Goal: Task Accomplishment & Management: Manage account settings

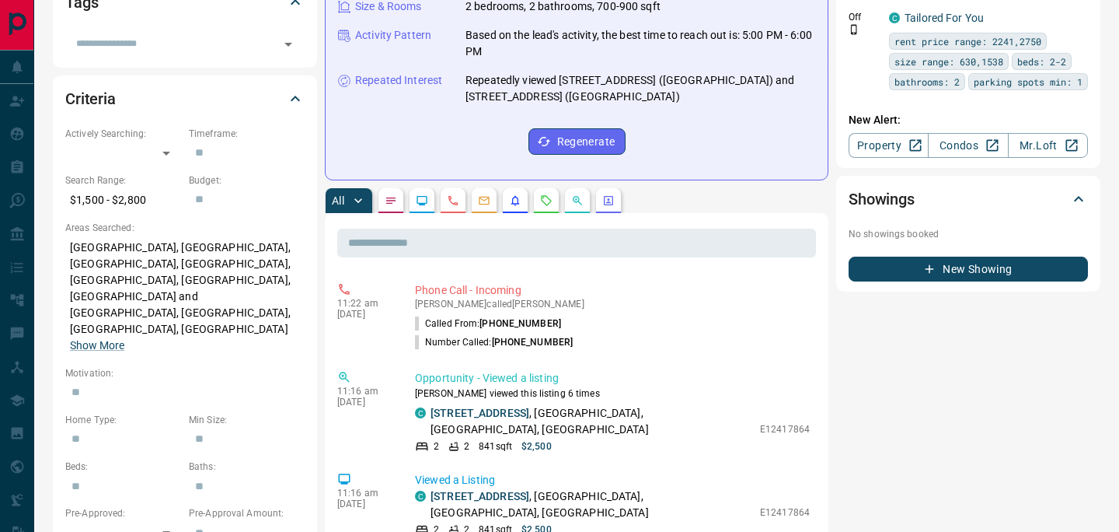
scroll to position [371, 0]
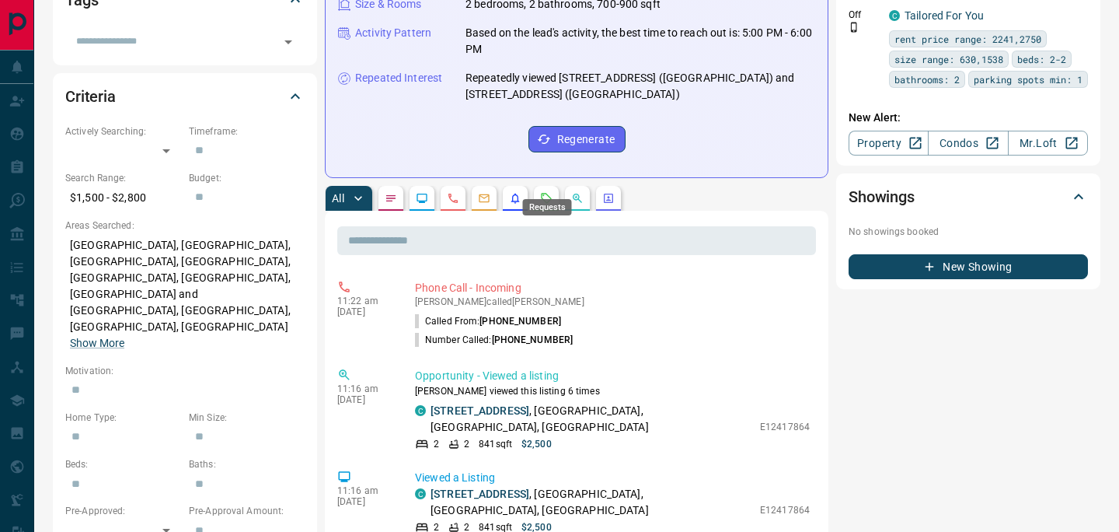
click at [546, 192] on icon "Requests" at bounding box center [546, 198] width 12 height 12
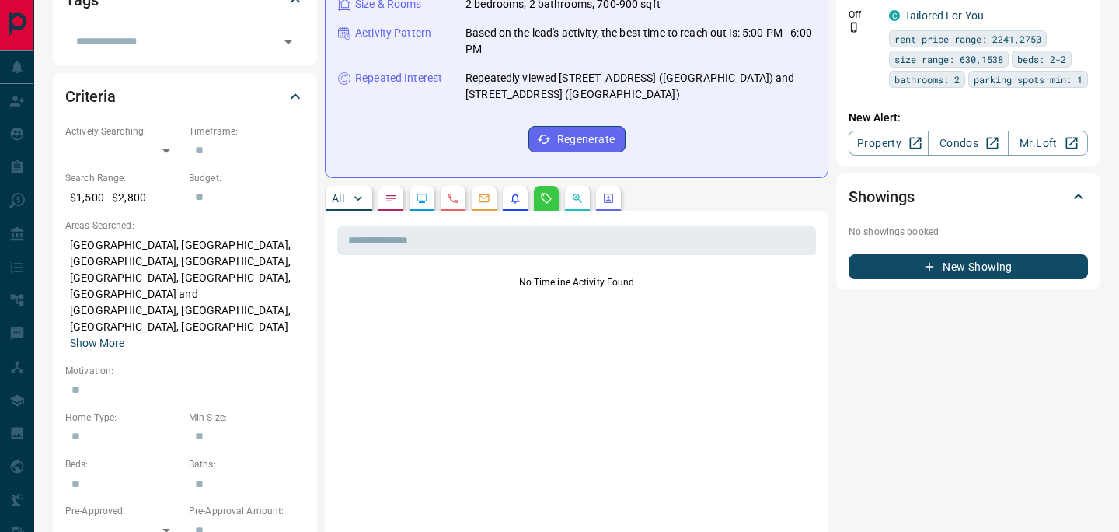
click at [338, 193] on p "All" at bounding box center [338, 198] width 12 height 11
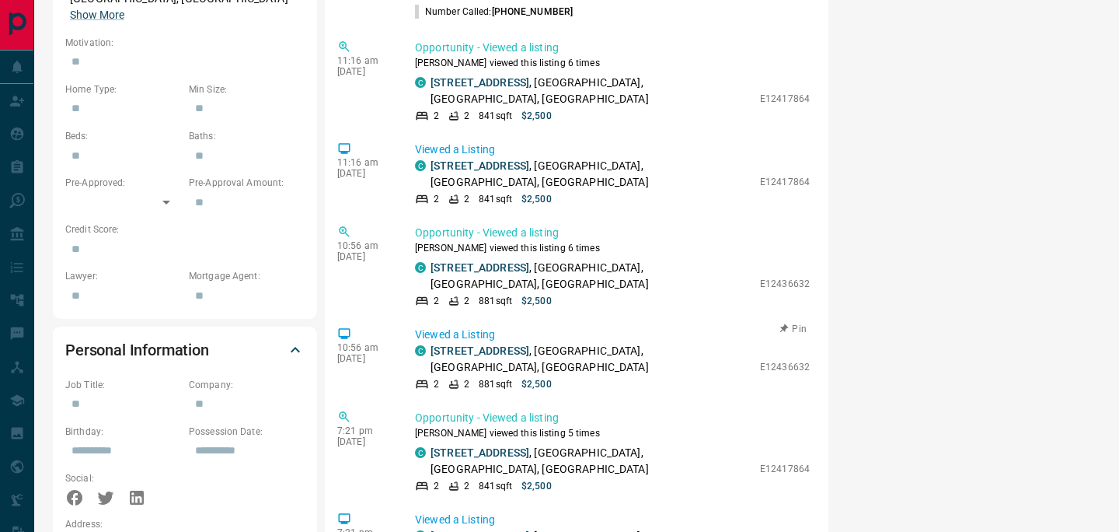
scroll to position [702, 0]
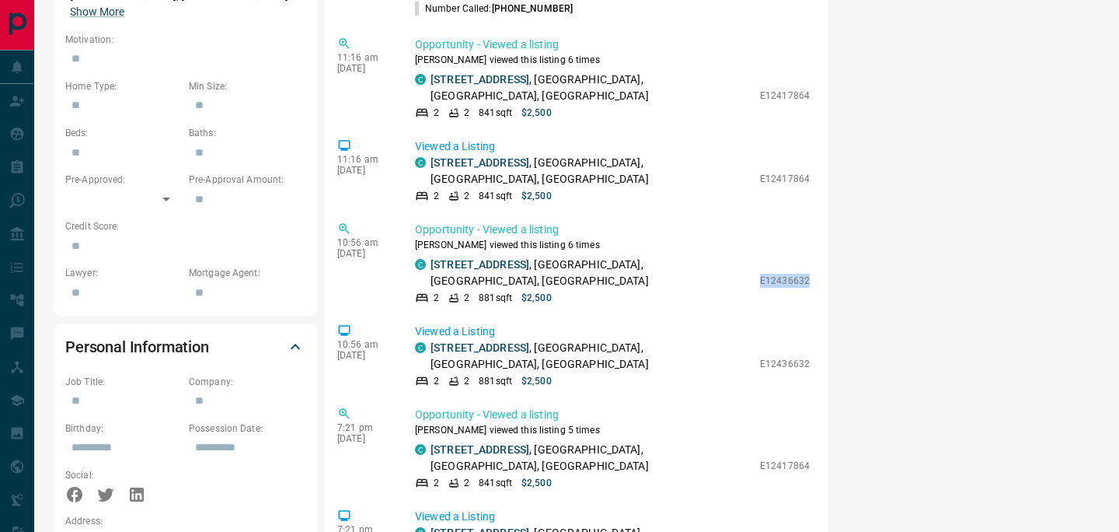
drag, startPoint x: 762, startPoint y: 255, endPoint x: 823, endPoint y: 256, distance: 60.6
click at [823, 256] on div "​ 11:22 am Oct 14 2025 Phone Call - Incoming Hasan Ziyade called Ebony Murphy C…" at bounding box center [577, 541] width 504 height 1323
copy p "E12436632"
drag, startPoint x: 761, startPoint y: 77, endPoint x: 812, endPoint y: 82, distance: 51.5
click at [812, 82] on div "Opportunity - Viewed a listing Hasan viewed this listing 6 times C 508 - 151 Vi…" at bounding box center [615, 78] width 401 height 83
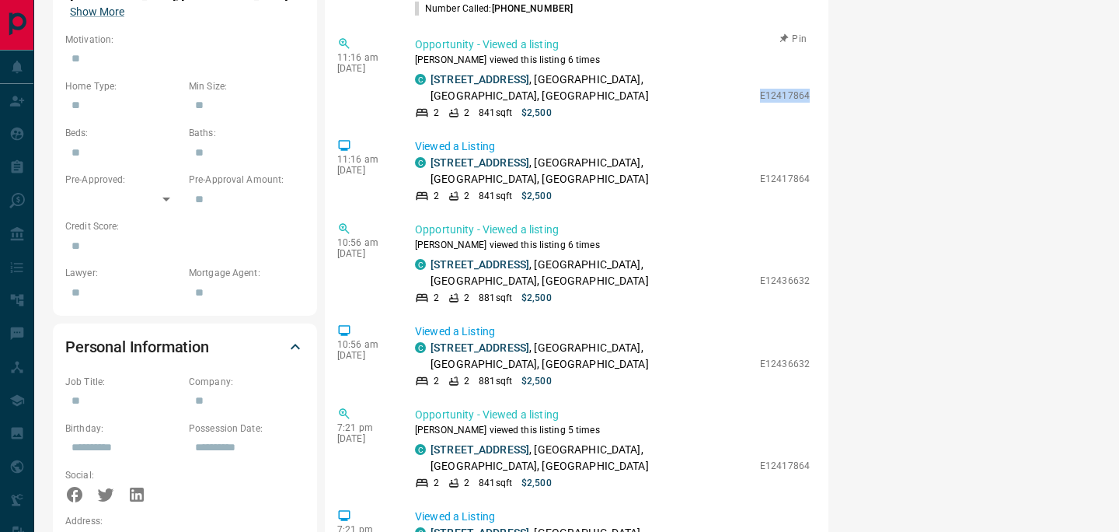
copy p "E12417864"
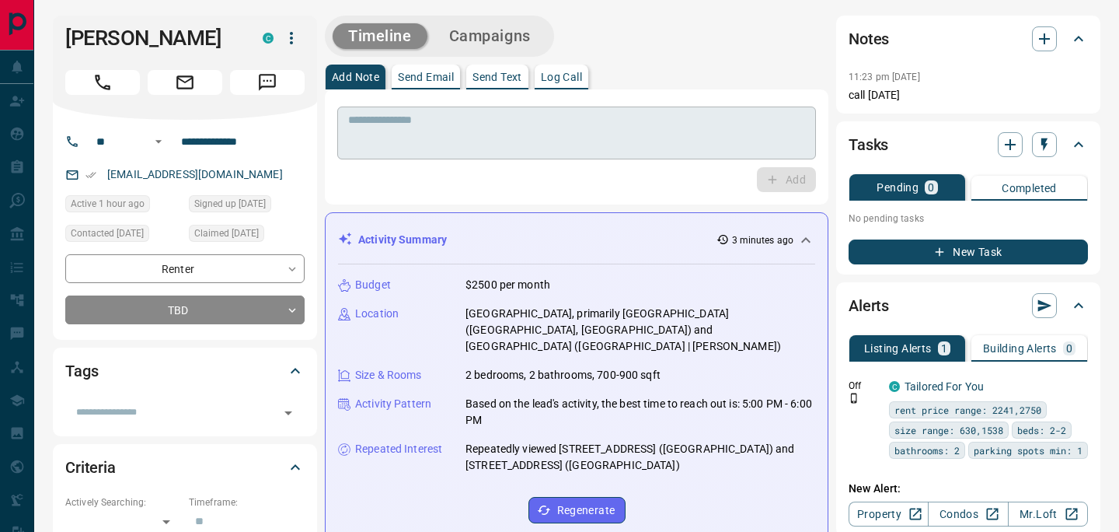
click at [461, 130] on textarea at bounding box center [576, 133] width 457 height 40
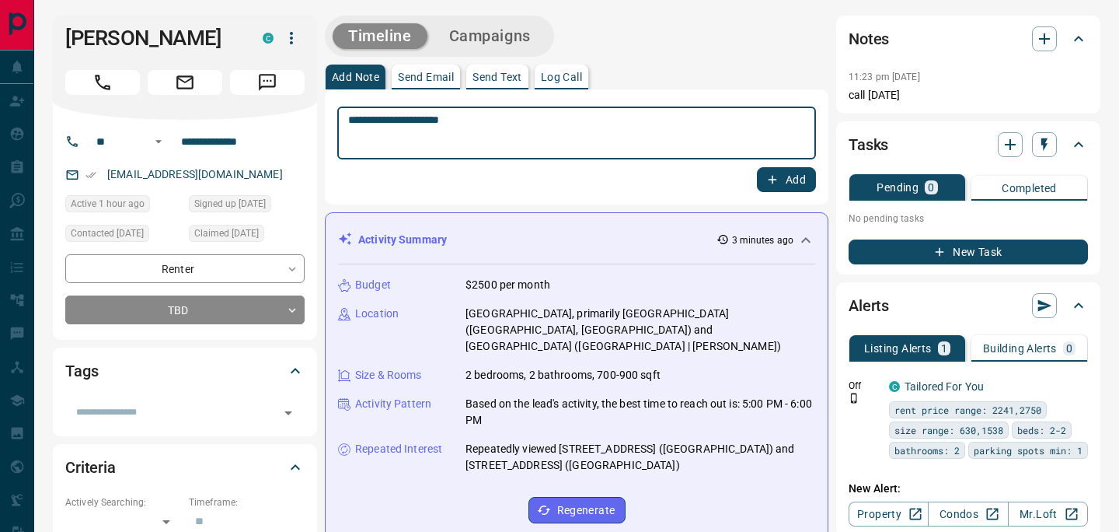
click at [507, 122] on textarea "**********" at bounding box center [576, 133] width 457 height 40
click at [386, 138] on textarea "**********" at bounding box center [576, 133] width 457 height 40
type textarea "**********"
click at [803, 183] on button "Add" at bounding box center [786, 179] width 59 height 25
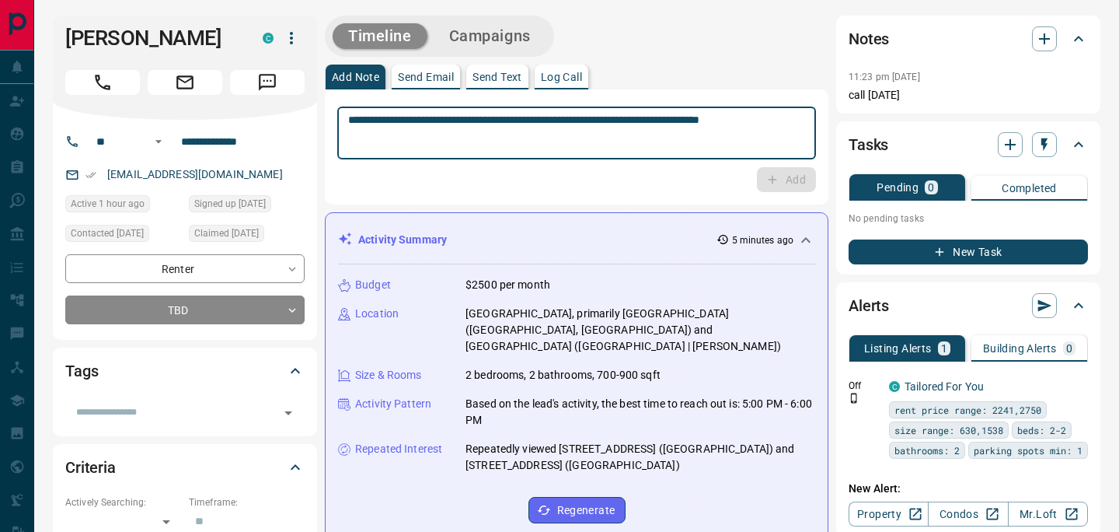
click at [418, 127] on textarea "**********" at bounding box center [576, 133] width 457 height 40
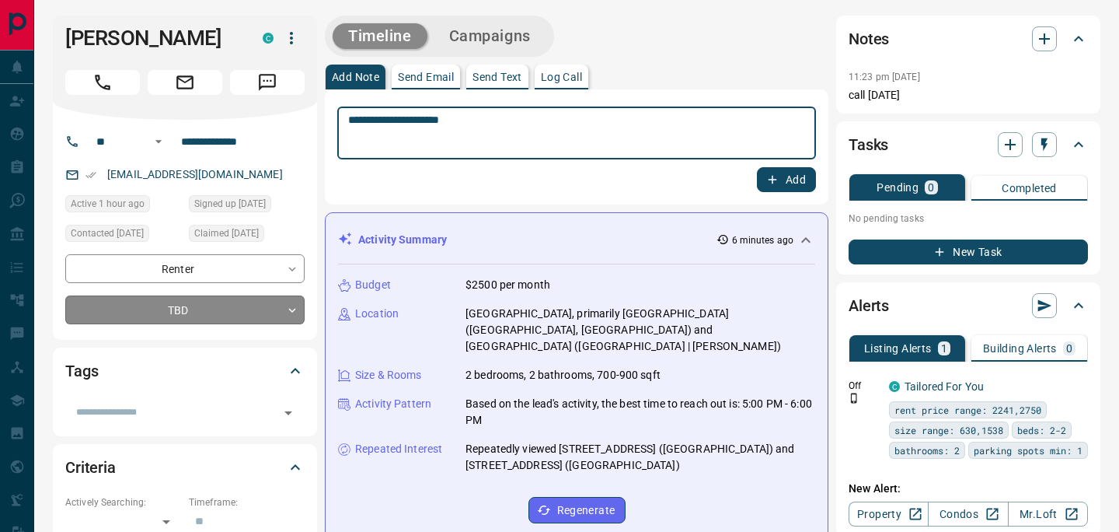
type textarea "**********"
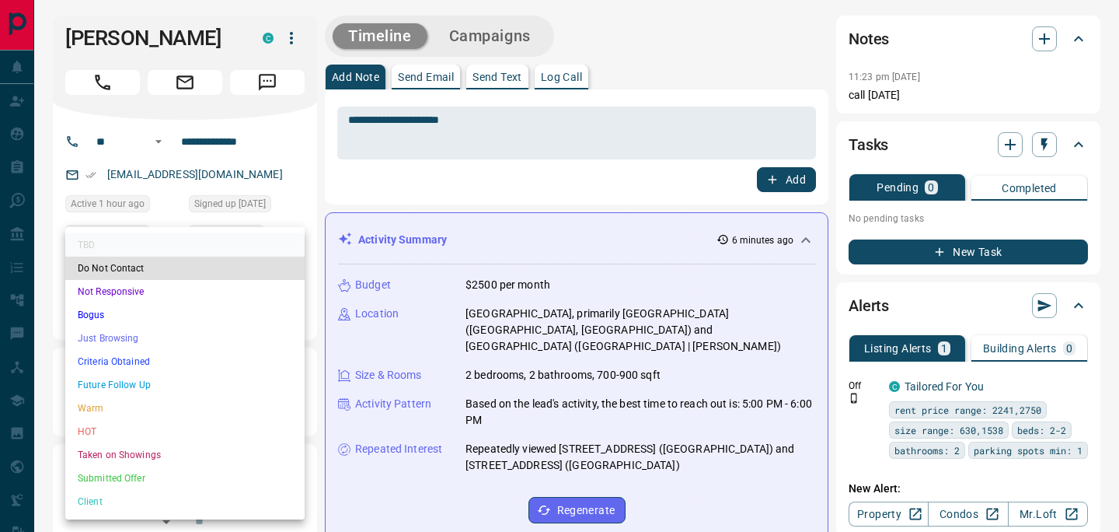
click at [162, 424] on li "HOT" at bounding box center [184, 431] width 239 height 23
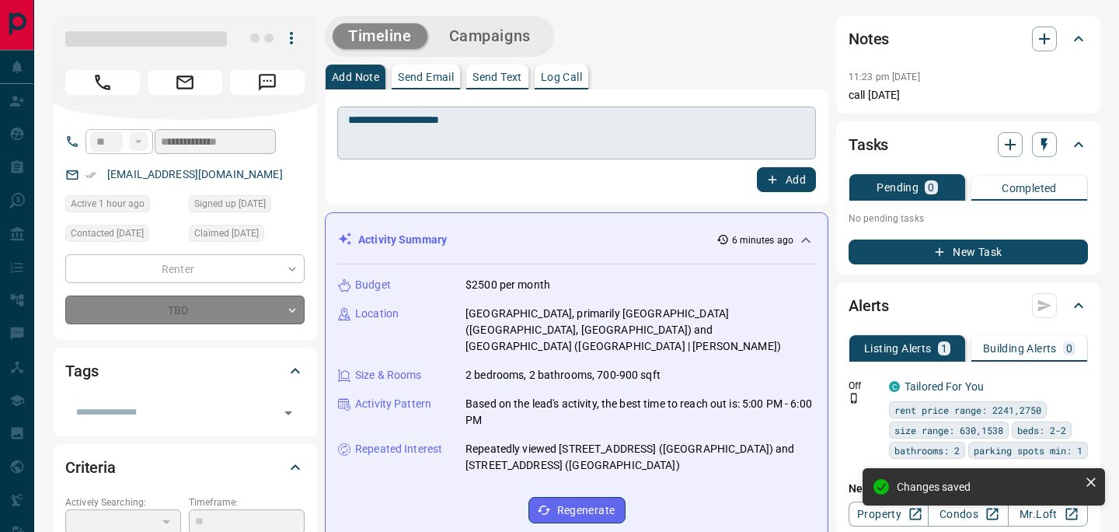
type input "*"
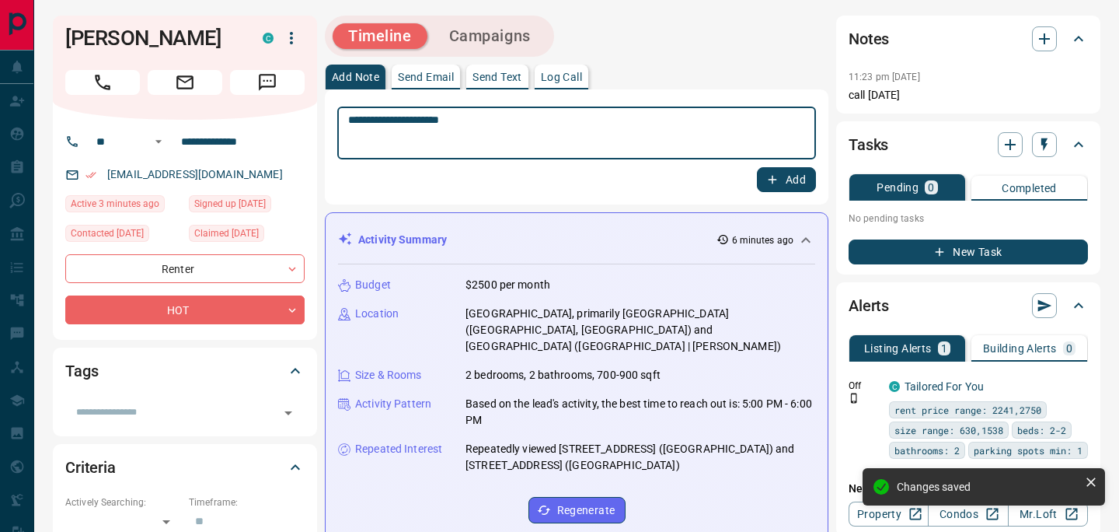
drag, startPoint x: 522, startPoint y: 123, endPoint x: 195, endPoint y: 123, distance: 327.2
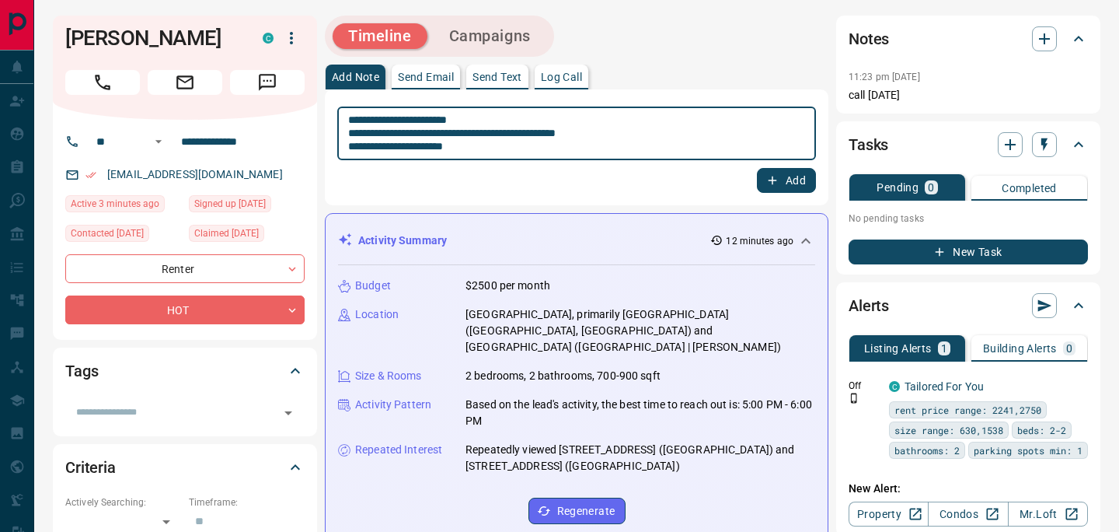
click at [389, 146] on textarea "**********" at bounding box center [576, 133] width 457 height 40
type textarea "**********"
click at [797, 183] on button "Add" at bounding box center [786, 180] width 59 height 25
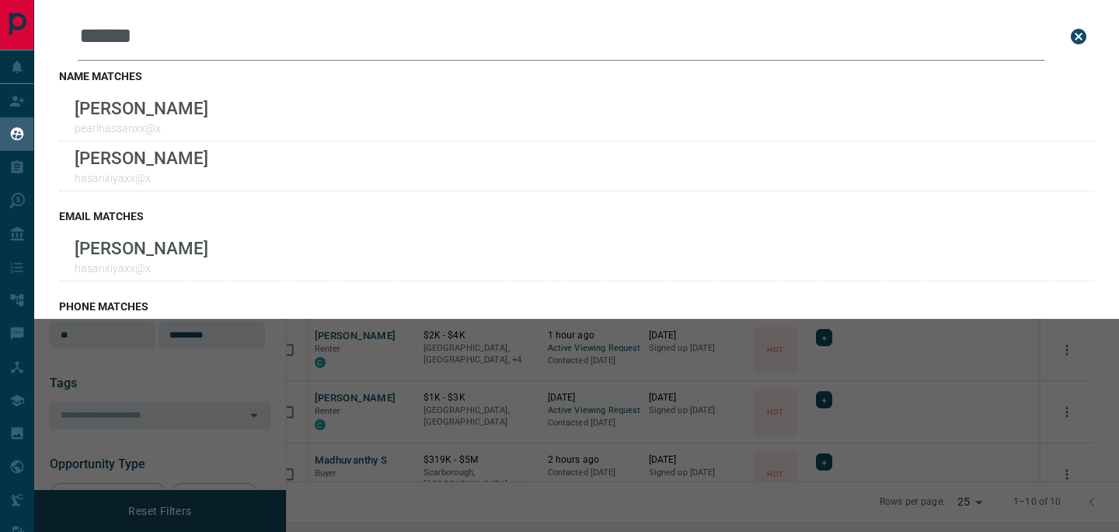
scroll to position [392, 825]
click at [1077, 34] on icon "close search bar" at bounding box center [1078, 36] width 19 height 19
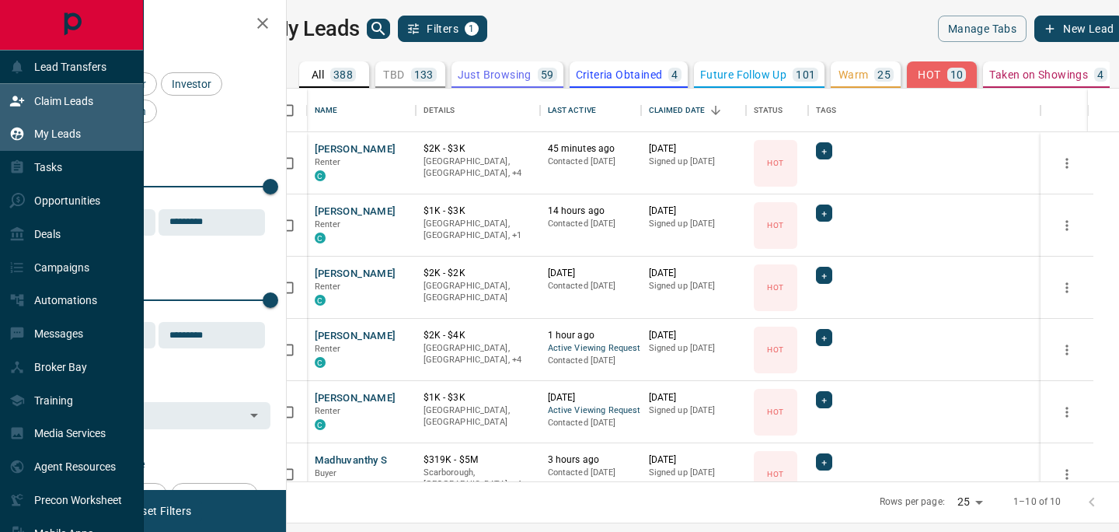
click at [42, 100] on p "Claim Leads" at bounding box center [63, 101] width 59 height 12
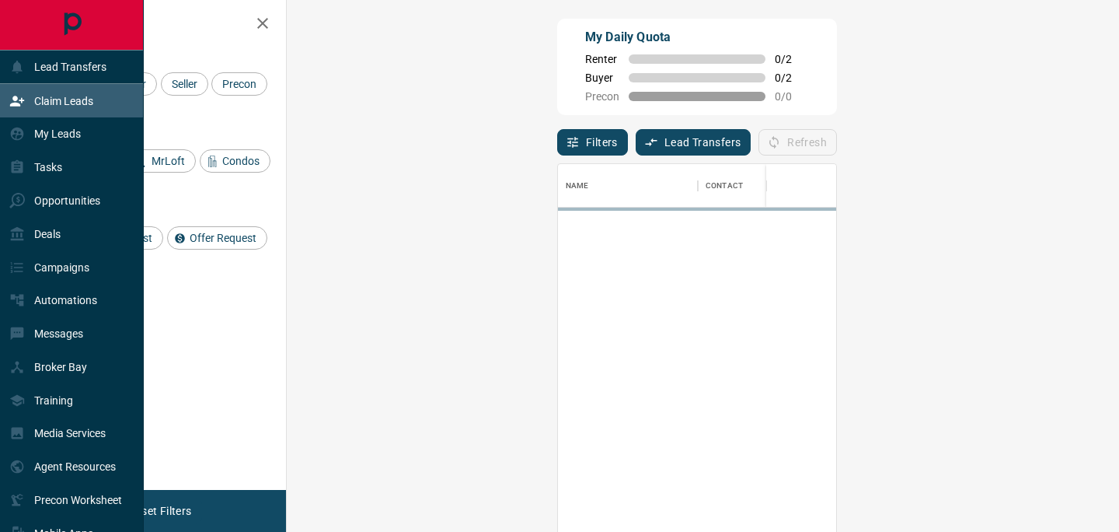
scroll to position [400, 799]
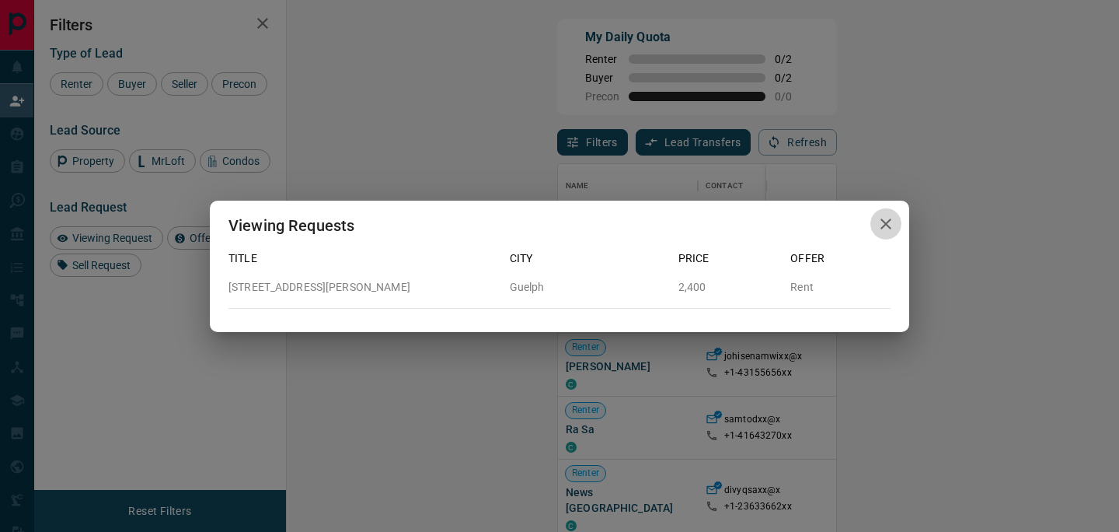
click at [882, 225] on icon "button" at bounding box center [886, 223] width 19 height 19
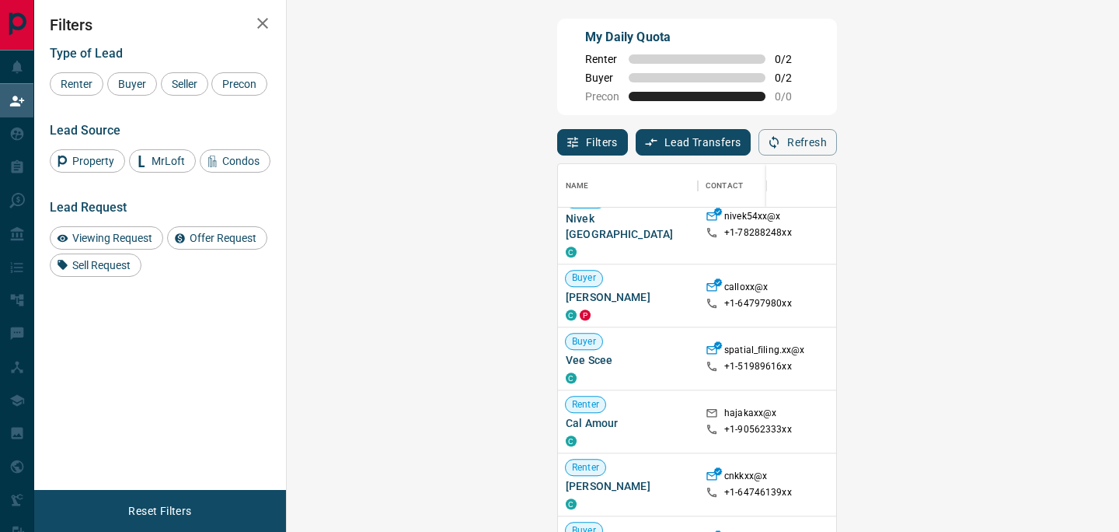
scroll to position [0, 0]
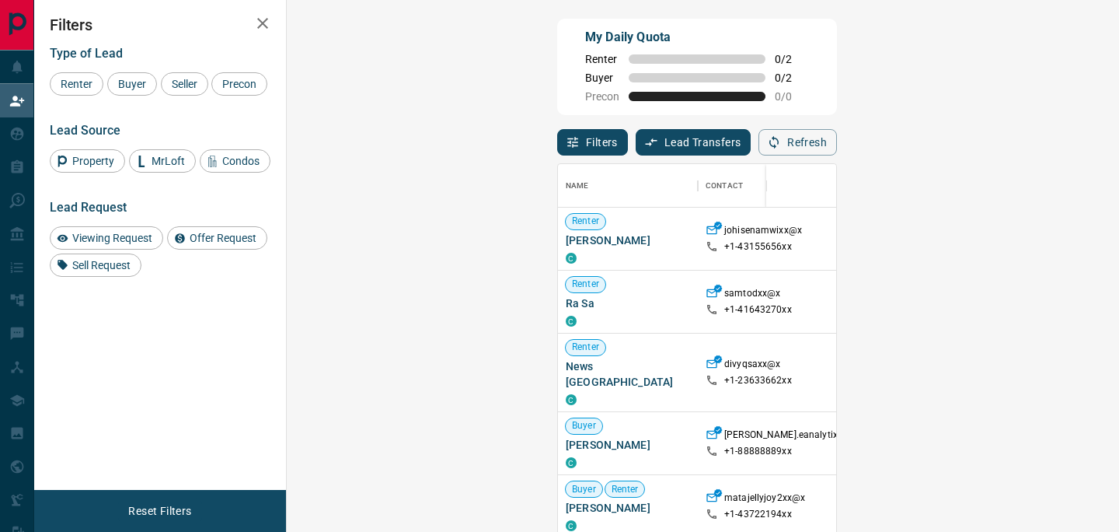
click at [264, 16] on icon "button" at bounding box center [262, 23] width 19 height 19
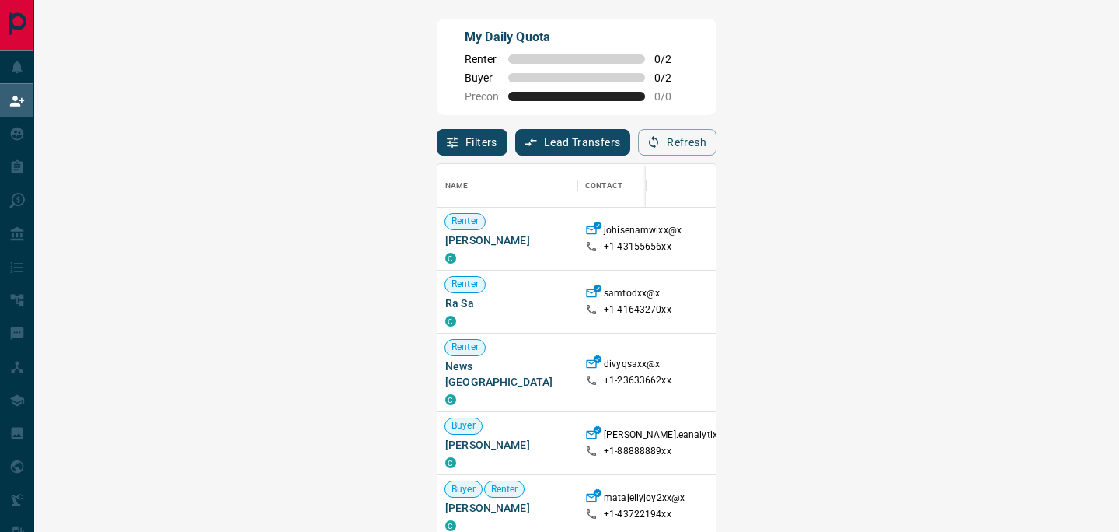
scroll to position [400, 1040]
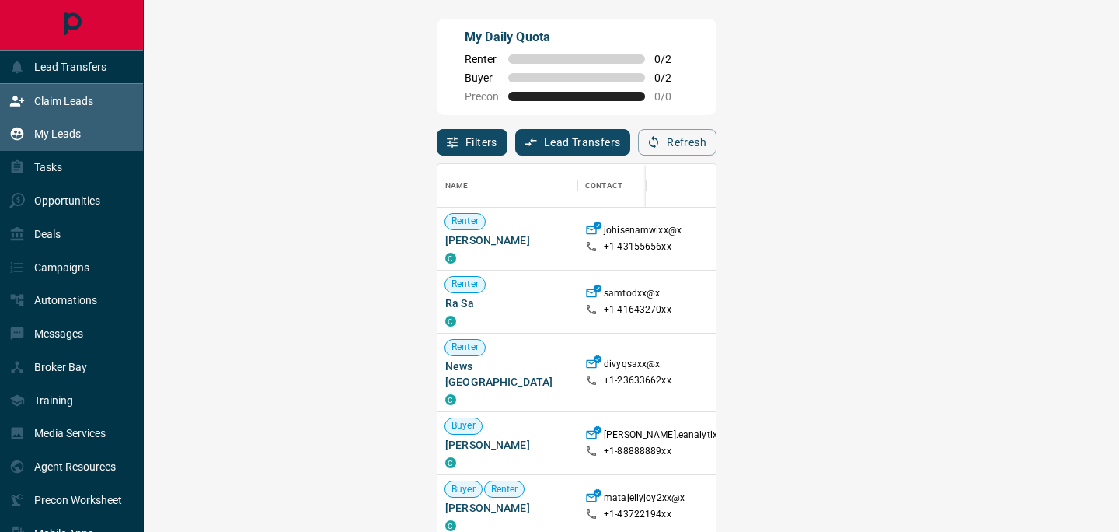
click at [99, 125] on div "My Leads" at bounding box center [72, 133] width 144 height 33
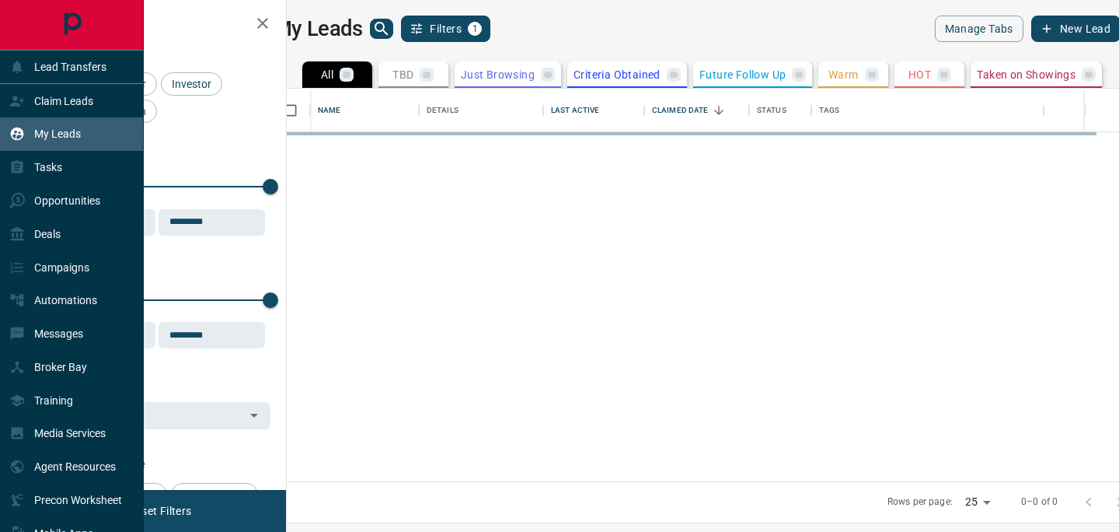
scroll to position [392, 825]
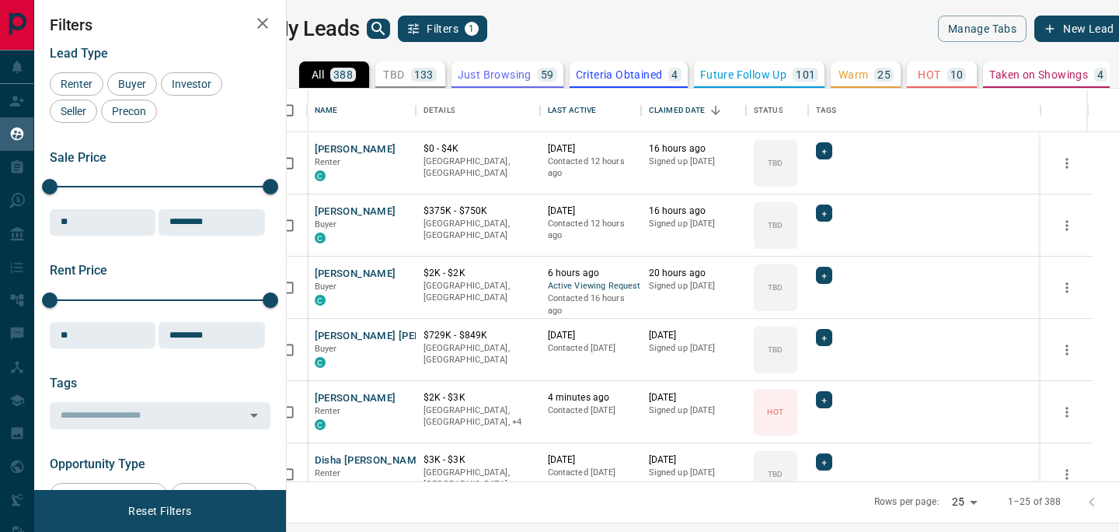
click at [385, 23] on icon "search button" at bounding box center [377, 28] width 13 height 13
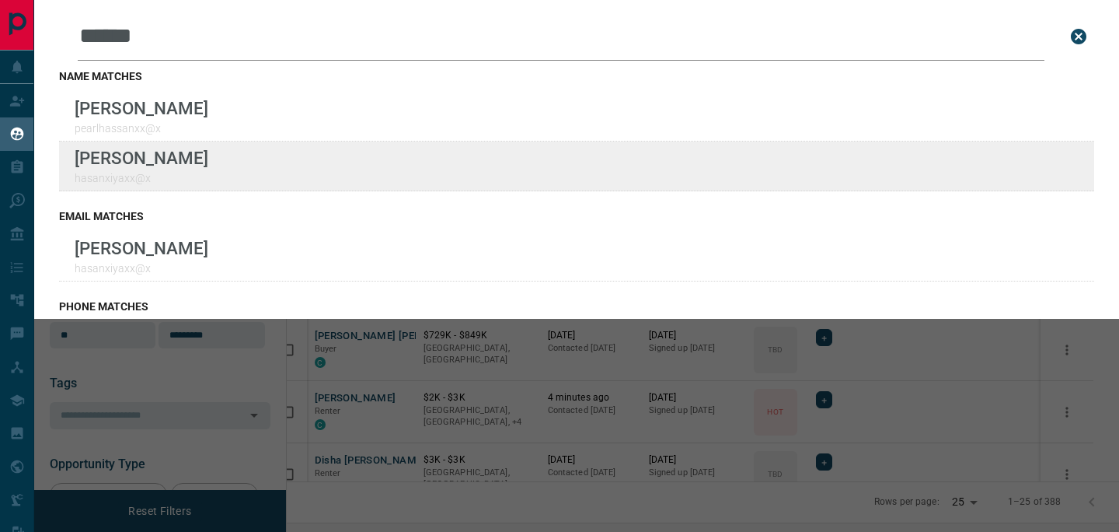
click at [0, 0] on div "Lead Transfers Claim Leads My Leads Tasks Opportunities Deals Campaigns Automat…" at bounding box center [559, 256] width 1119 height 512
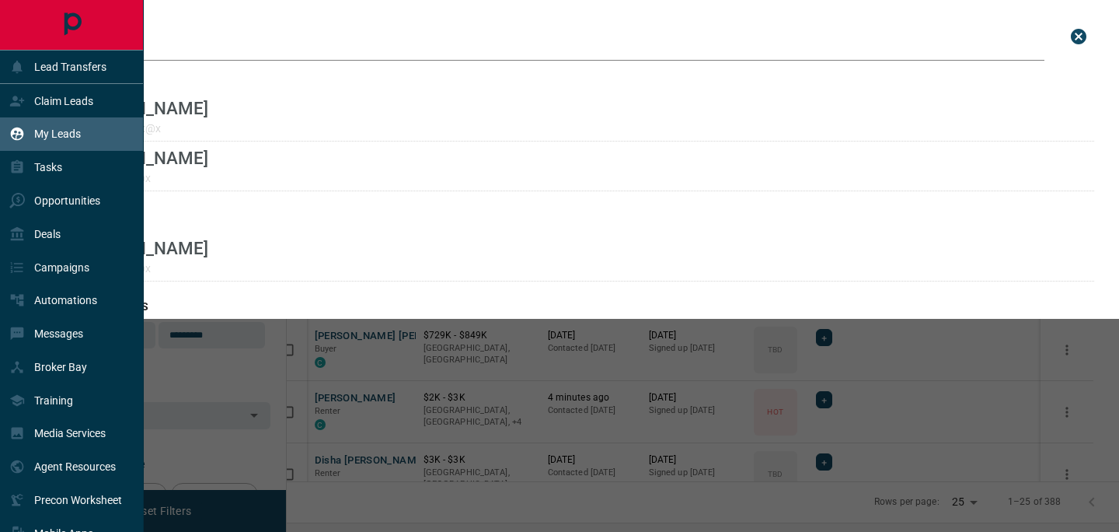
drag, startPoint x: 242, startPoint y: 36, endPoint x: 23, endPoint y: 36, distance: 219.2
click at [23, 36] on div "Lead Transfers Claim Leads My Leads Tasks Opportunities Deals Campaigns Automat…" at bounding box center [559, 256] width 1119 height 512
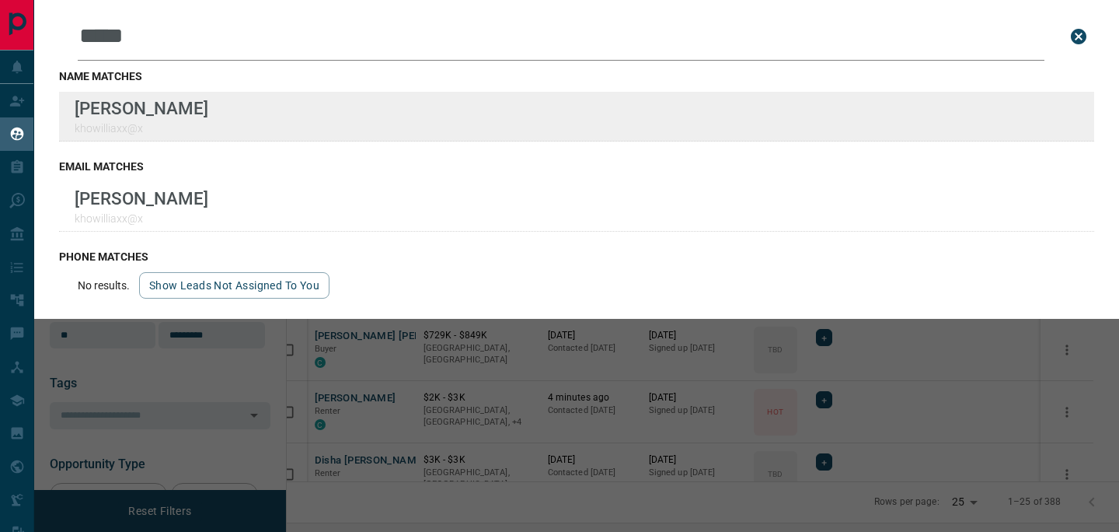
type input "*****"
click at [0, 0] on div "Lead Transfers Claim Leads My Leads Tasks Opportunities Deals Campaigns Automat…" at bounding box center [559, 256] width 1119 height 512
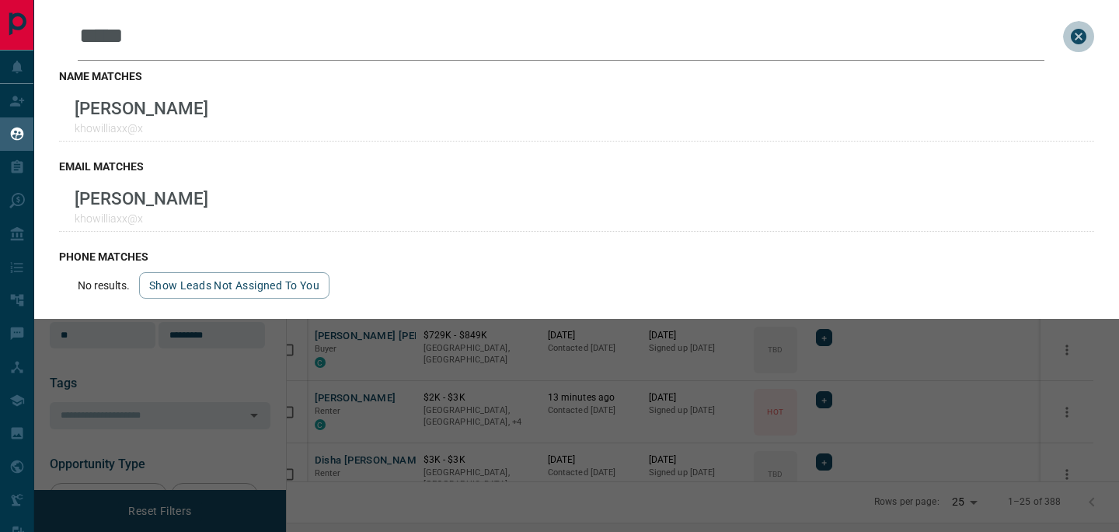
click at [1086, 30] on icon "close search bar" at bounding box center [1078, 36] width 19 height 19
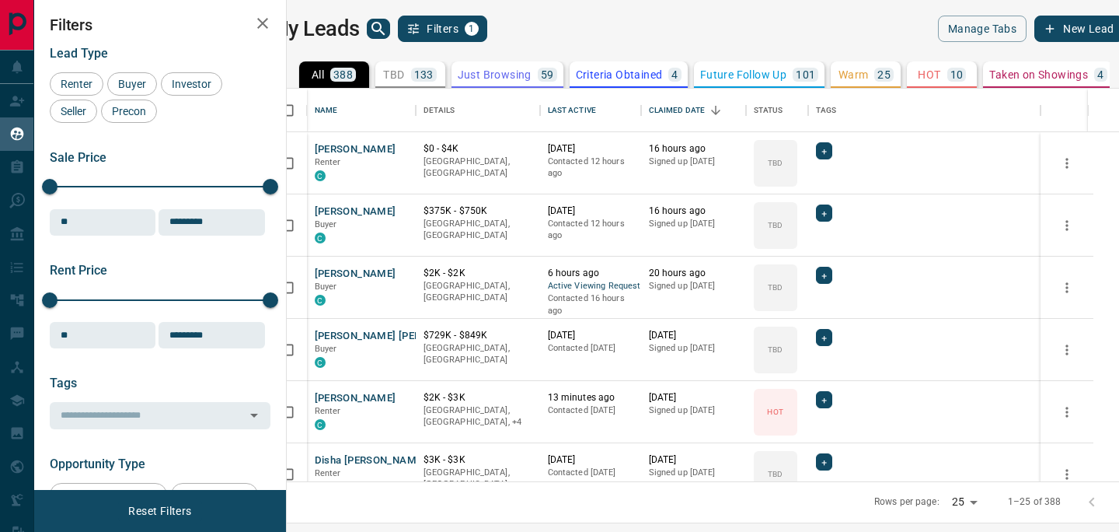
click at [390, 22] on div "My Leads Filters 1" at bounding box center [483, 29] width 427 height 26
click at [388, 21] on icon "search button" at bounding box center [378, 28] width 19 height 19
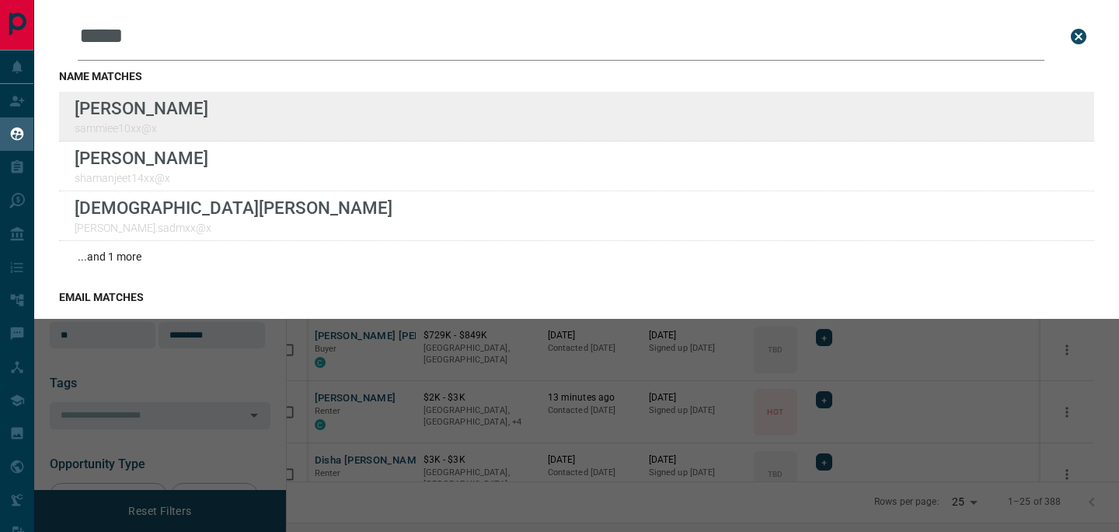
type input "*****"
click at [0, 0] on div "Lead Transfers Claim Leads My Leads Tasks Opportunities Deals Campaigns Automat…" at bounding box center [559, 256] width 1119 height 512
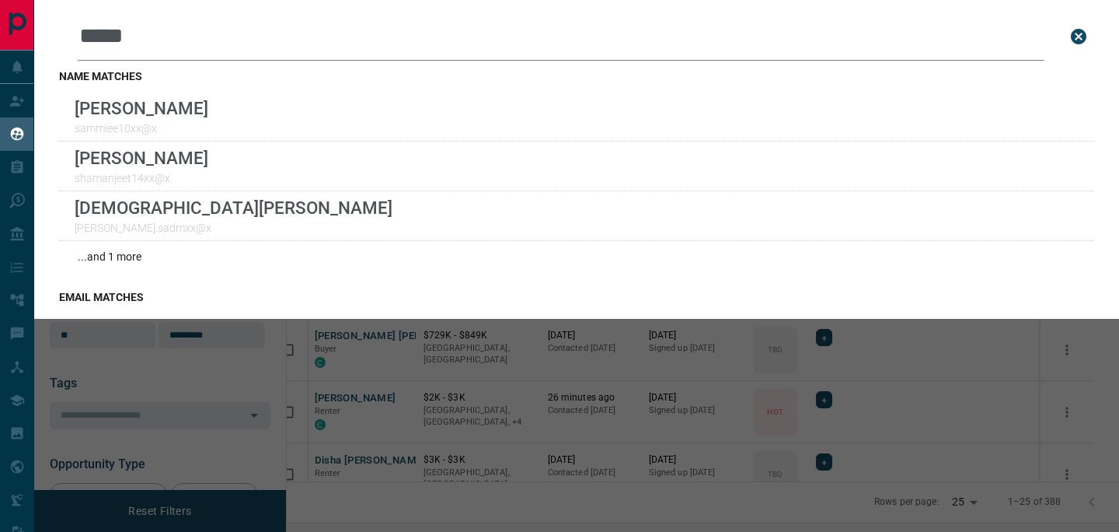
click at [1083, 34] on icon "close search bar" at bounding box center [1079, 37] width 16 height 16
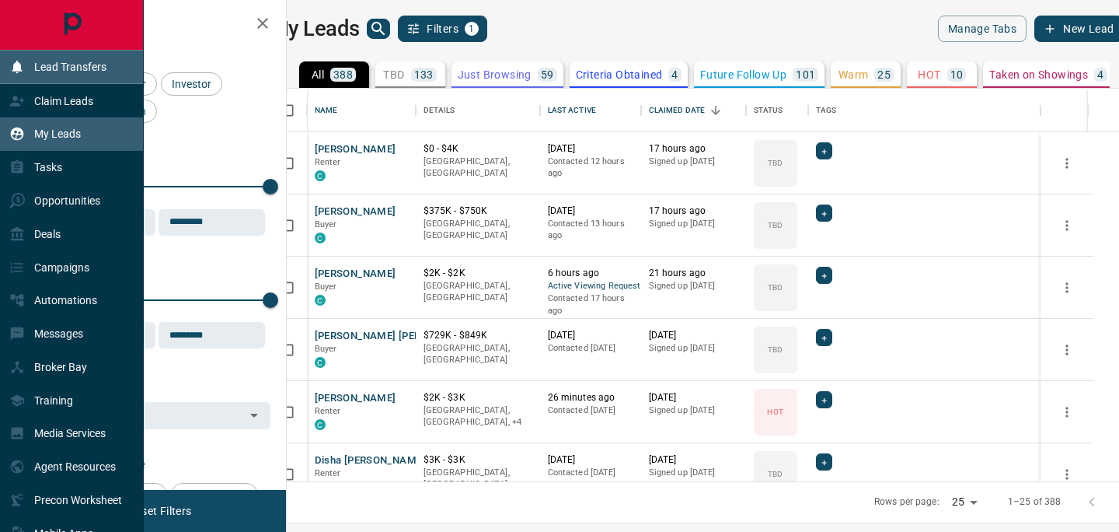
click at [30, 65] on div "Lead Transfers" at bounding box center [57, 67] width 97 height 26
